Goal: Task Accomplishment & Management: Complete application form

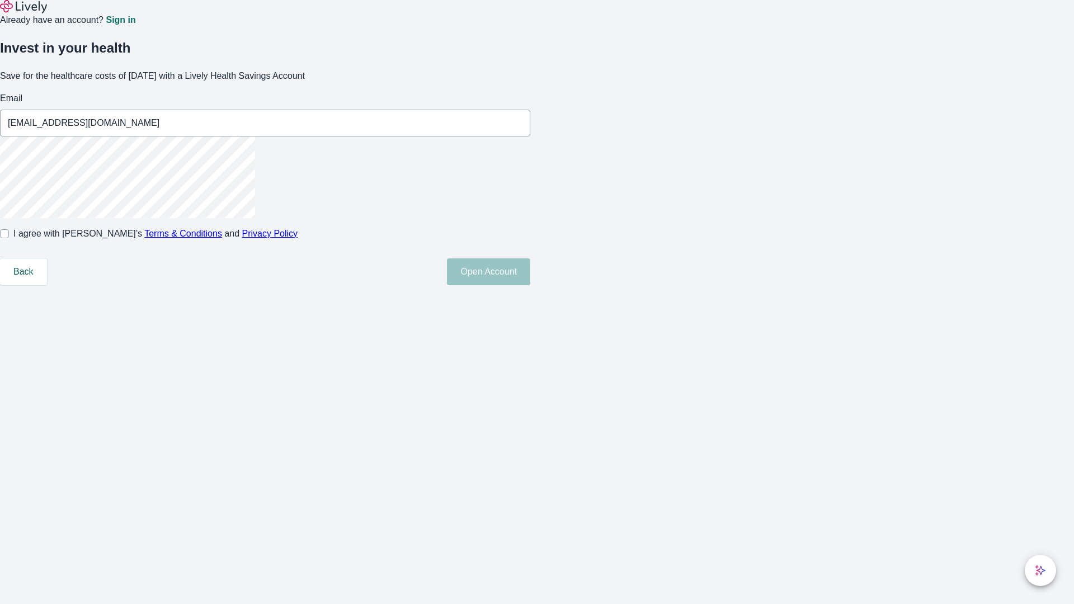
click at [9, 238] on input "I agree with Lively’s Terms & Conditions and Privacy Policy" at bounding box center [4, 233] width 9 height 9
checkbox input "true"
click at [530, 285] on button "Open Account" at bounding box center [488, 271] width 83 height 27
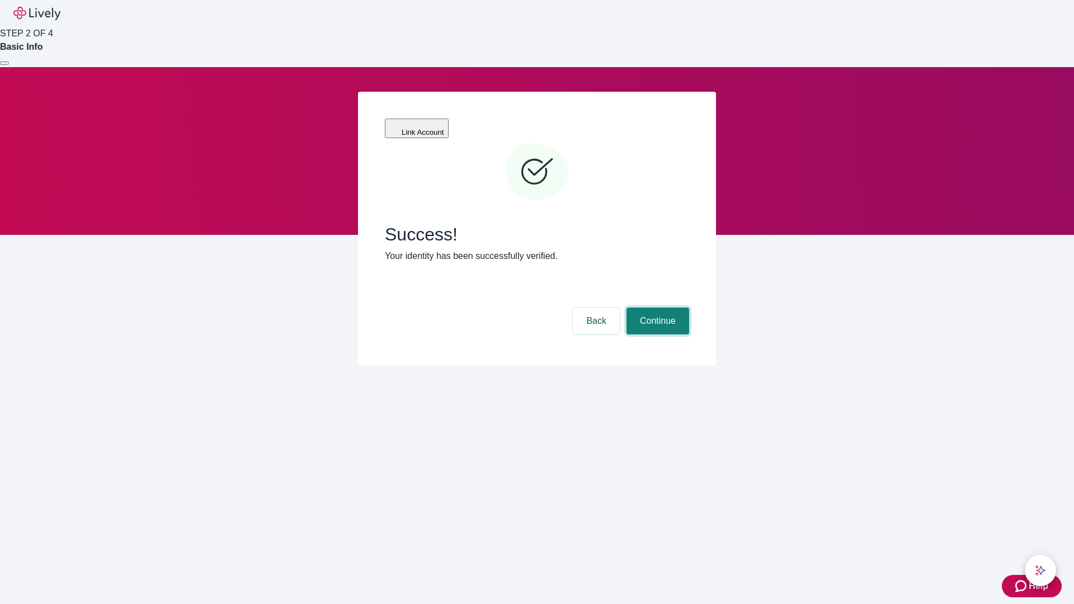
click at [656, 308] on button "Continue" at bounding box center [658, 321] width 63 height 27
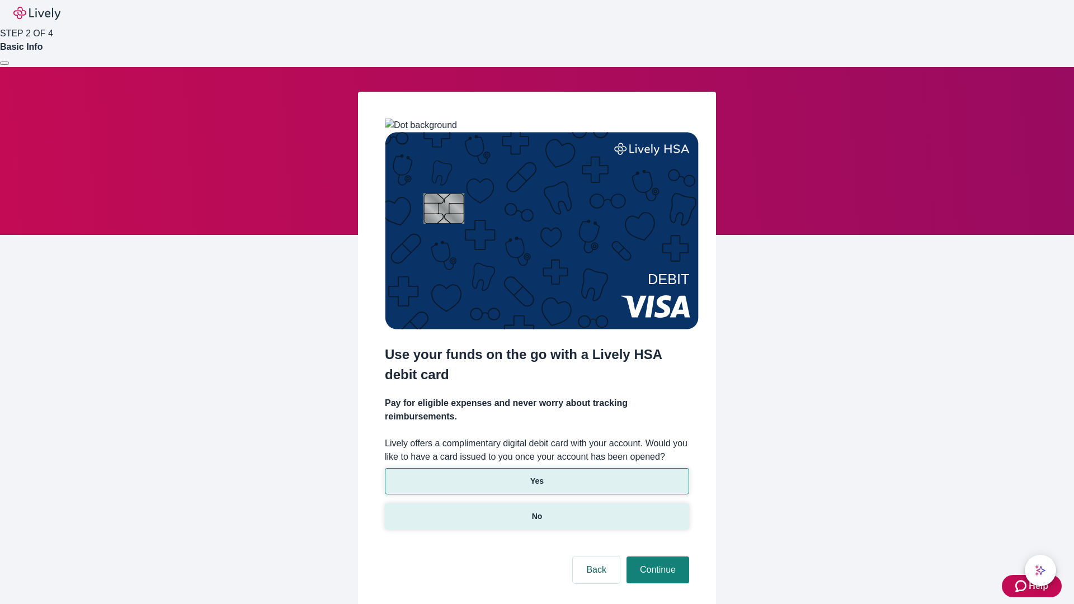
click at [537, 511] on p "No" at bounding box center [537, 517] width 11 height 12
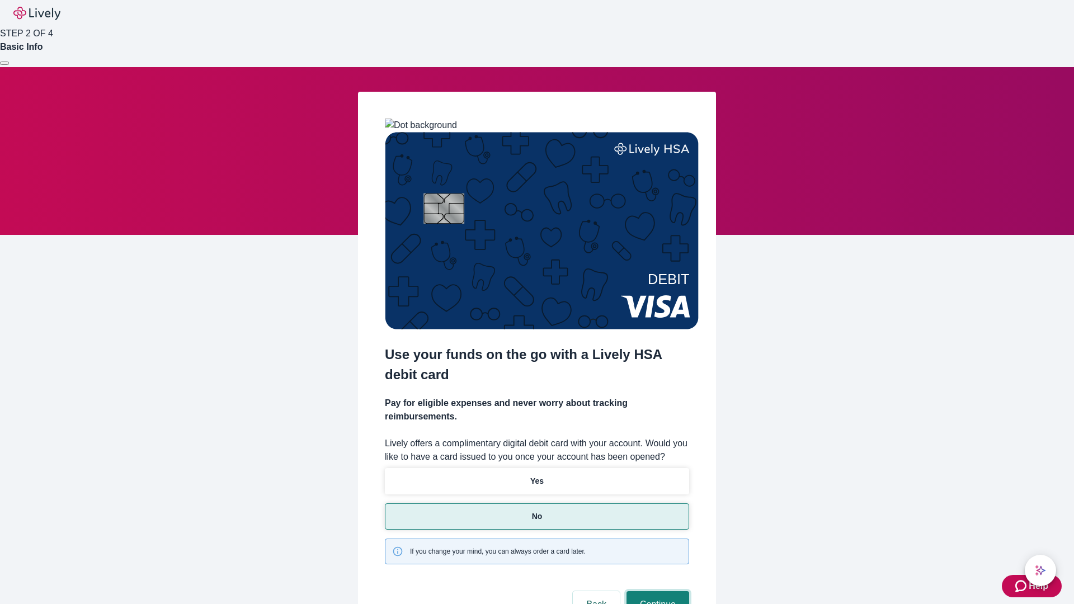
click at [656, 591] on button "Continue" at bounding box center [658, 604] width 63 height 27
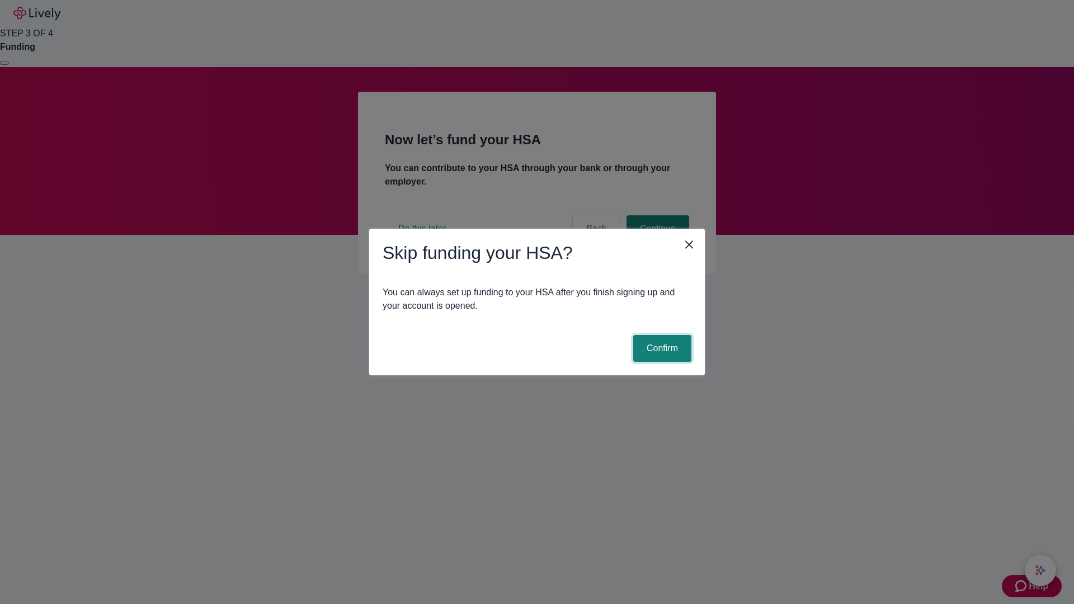
click at [661, 349] on button "Confirm" at bounding box center [662, 348] width 58 height 27
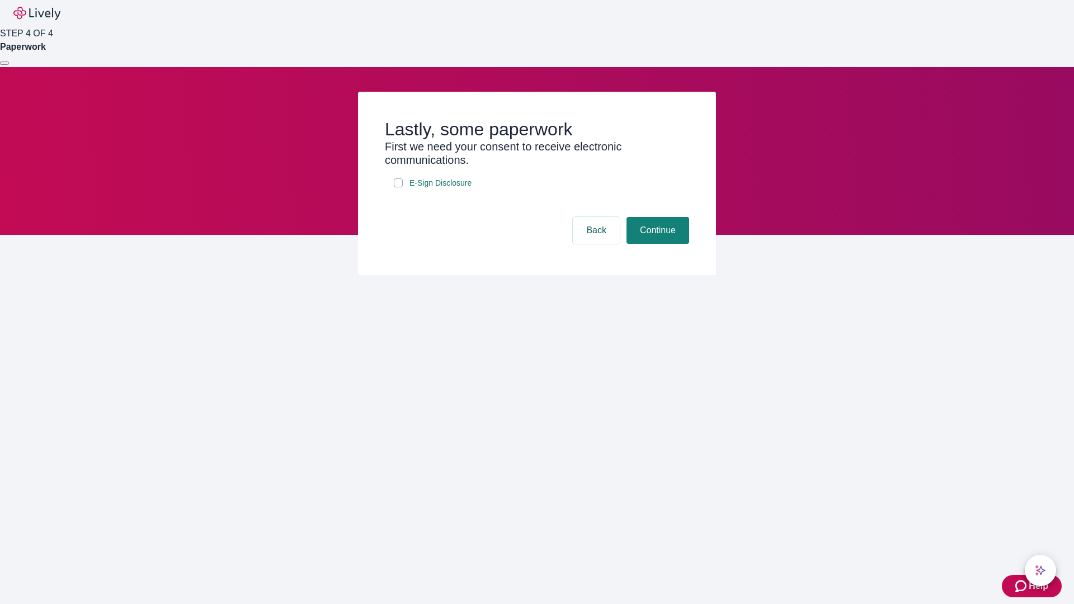
click at [398, 187] on input "E-Sign Disclosure" at bounding box center [398, 182] width 9 height 9
checkbox input "true"
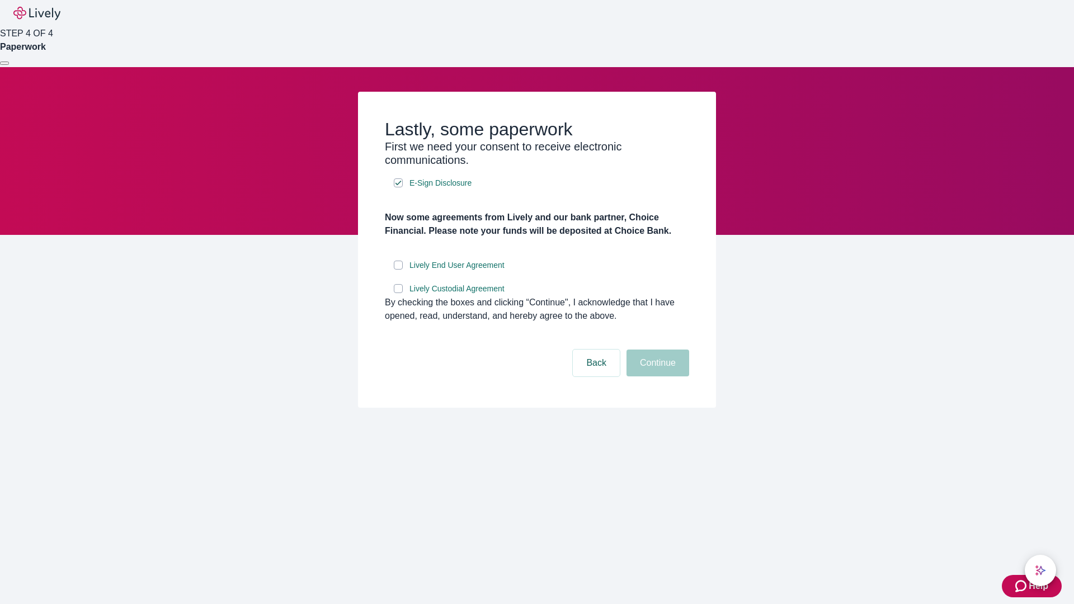
click at [398, 270] on input "Lively End User Agreement" at bounding box center [398, 265] width 9 height 9
checkbox input "true"
click at [398, 293] on input "Lively Custodial Agreement" at bounding box center [398, 288] width 9 height 9
checkbox input "true"
click at [656, 377] on button "Continue" at bounding box center [658, 363] width 63 height 27
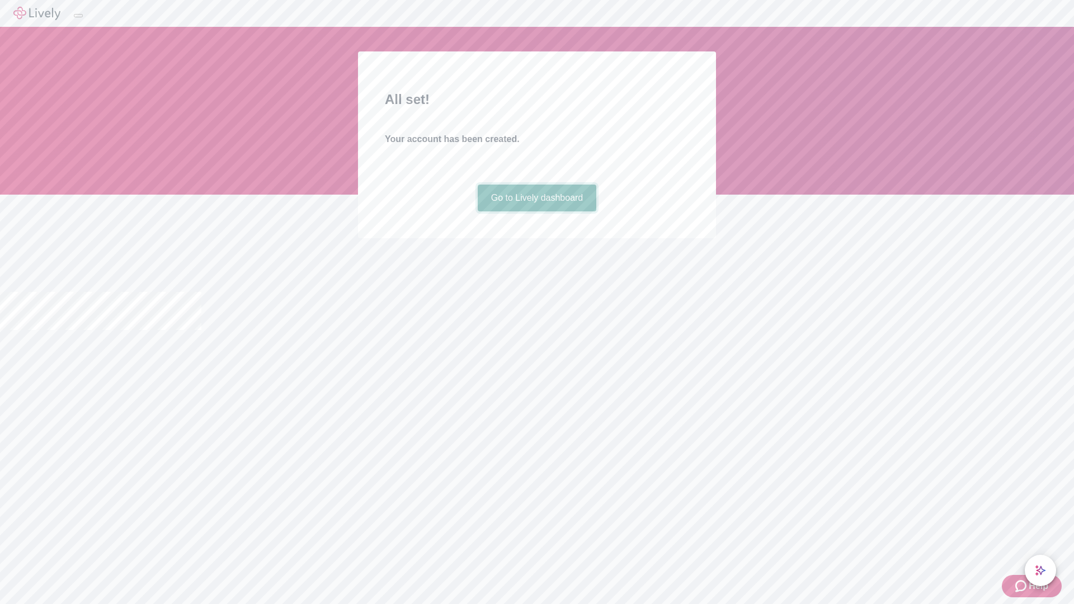
click at [537, 211] on link "Go to Lively dashboard" at bounding box center [537, 198] width 119 height 27
